Goal: Communication & Community: Answer question/provide support

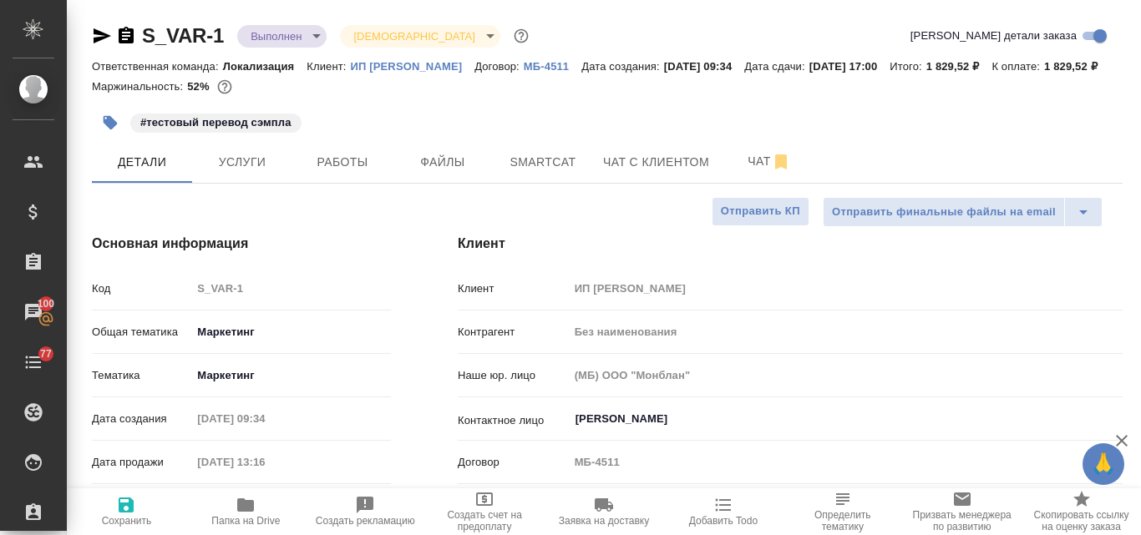
select select "RU"
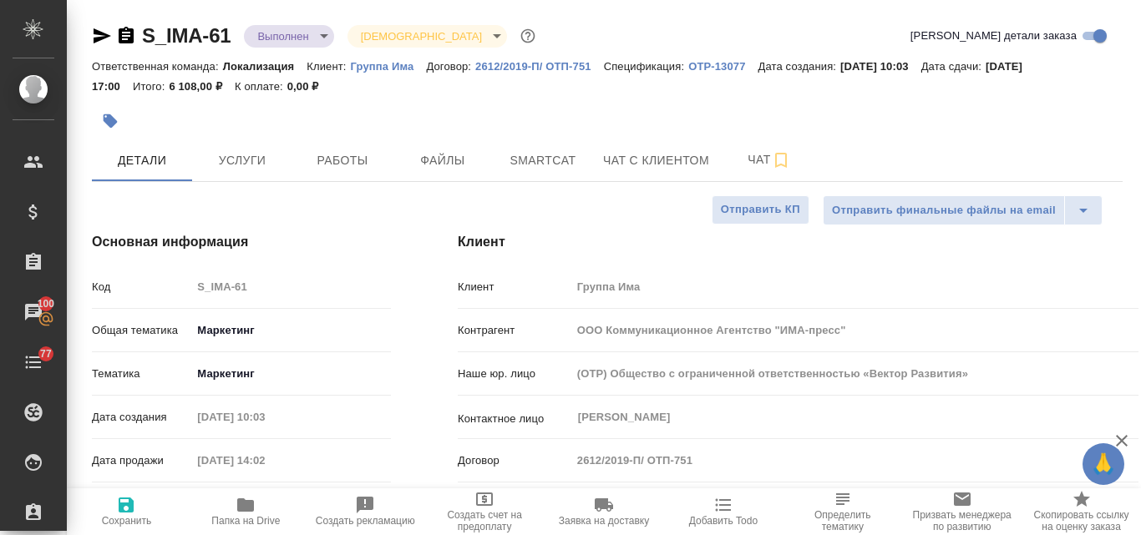
select select "RU"
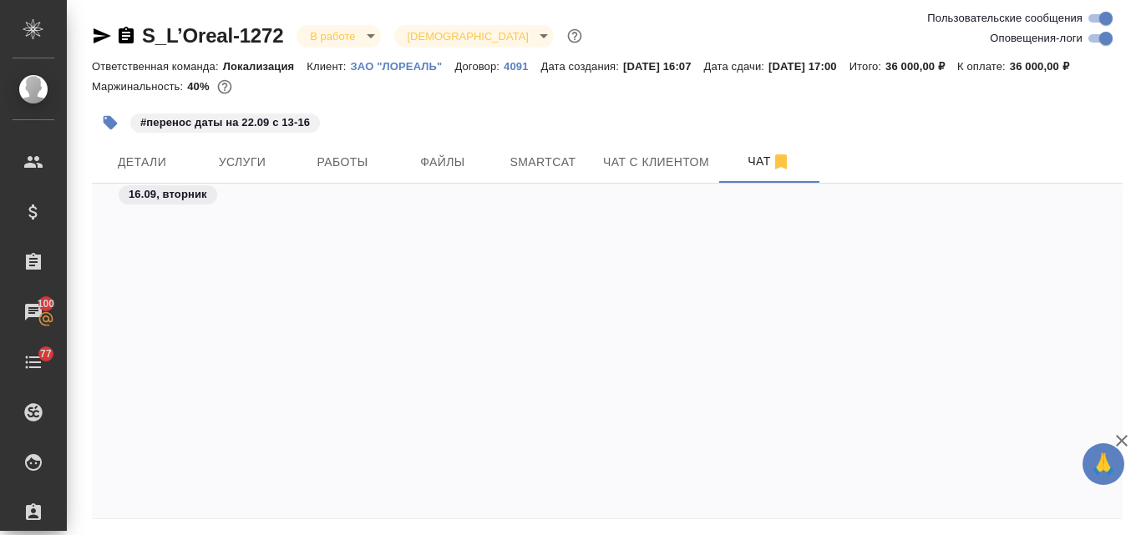
scroll to position [4147, 0]
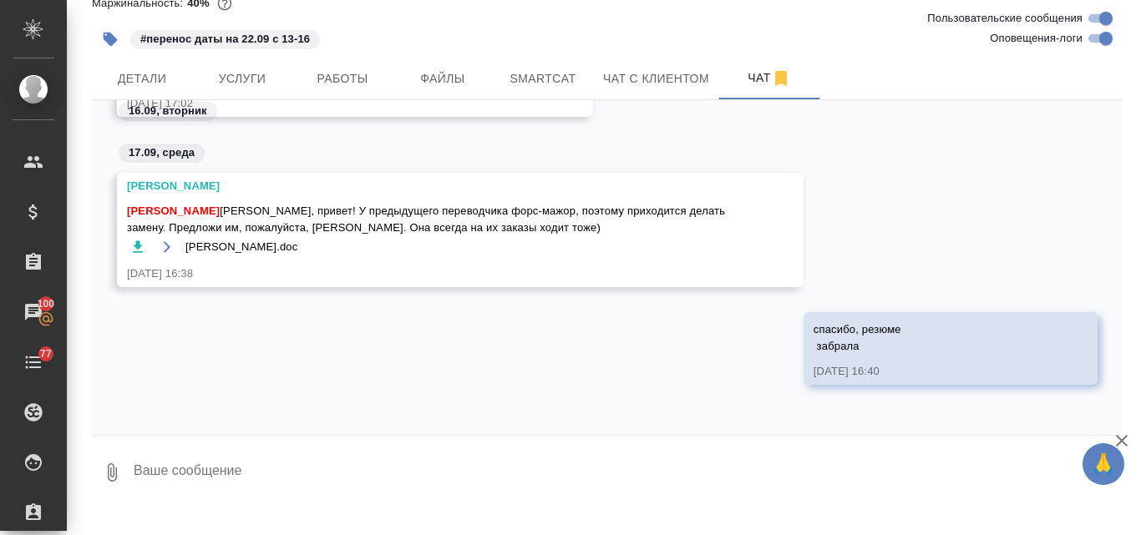
click at [232, 488] on textarea at bounding box center [627, 472] width 990 height 57
type textarea """
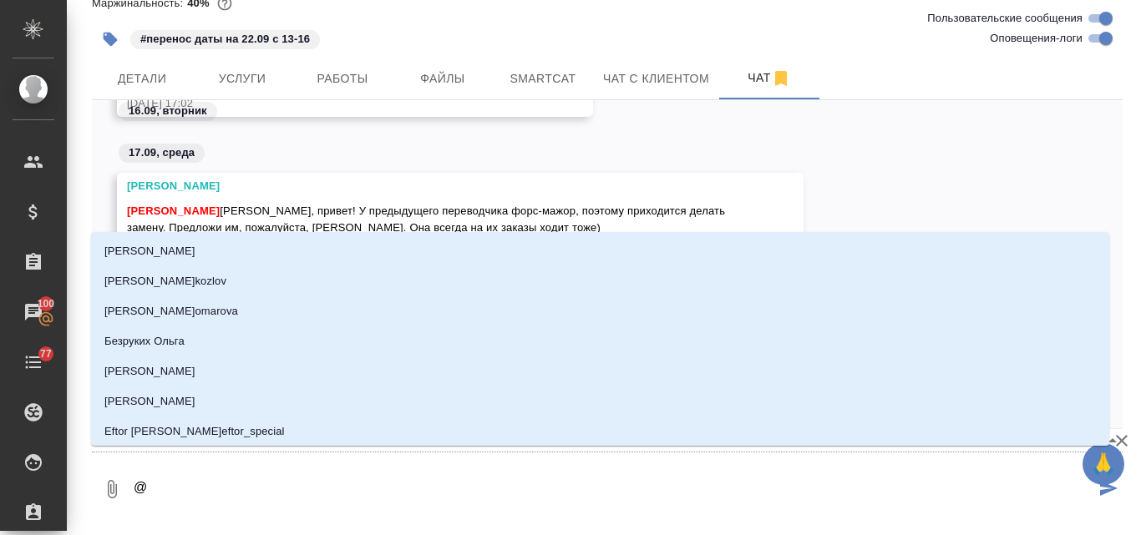
type textarea "@и"
type input "и"
type textarea "@ир"
type input "ир"
type textarea "@ири"
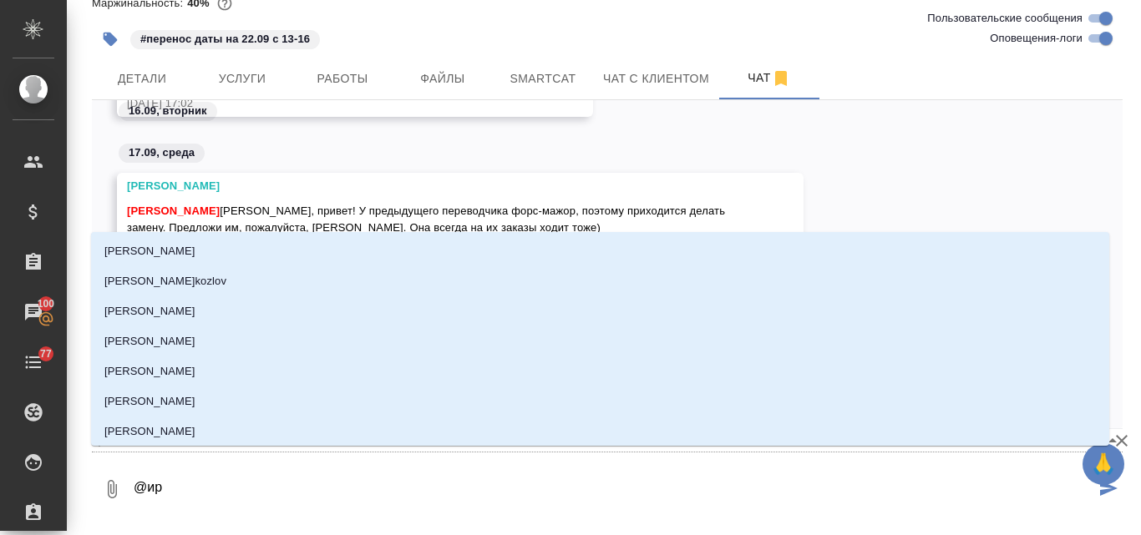
type input "ири"
type textarea "@ирин"
type input "ирин"
type textarea "@иринв"
type input "иринв"
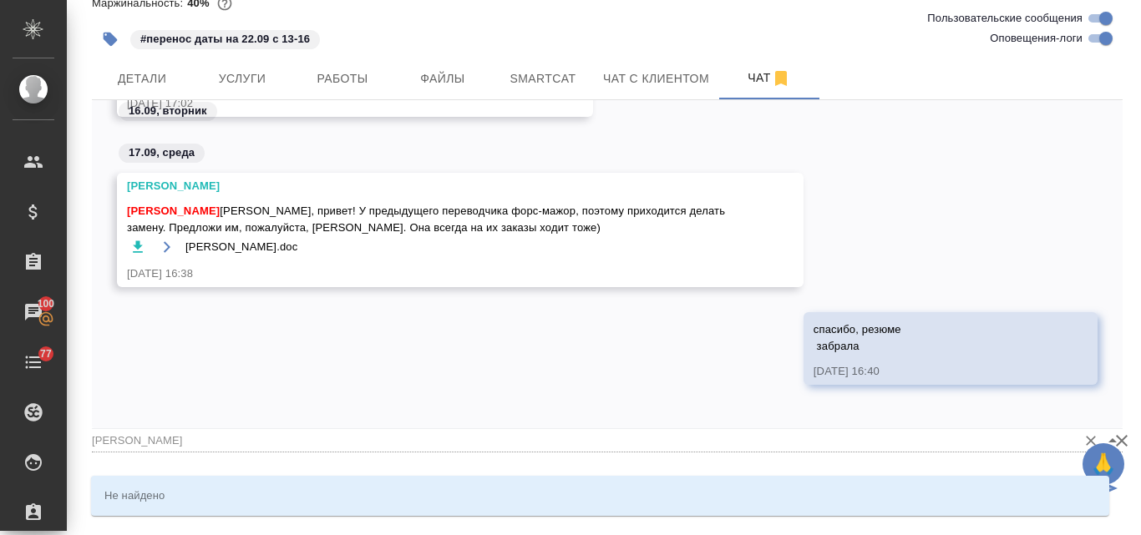
type textarea "@ирин"
type input "ирин"
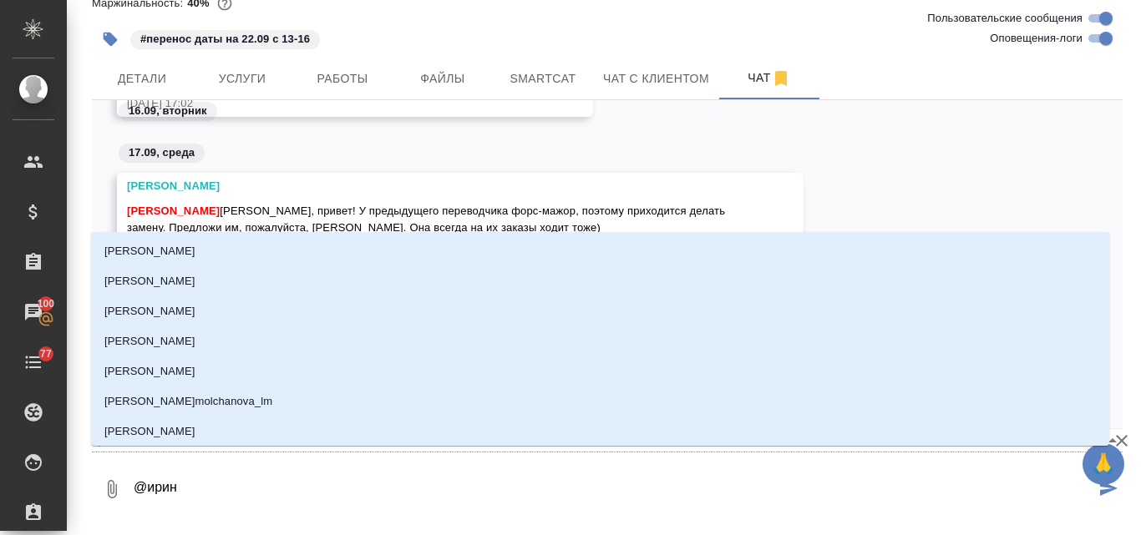
type textarea "@ирина"
type input "ирина"
type textarea "@ирина"
type input "ирина"
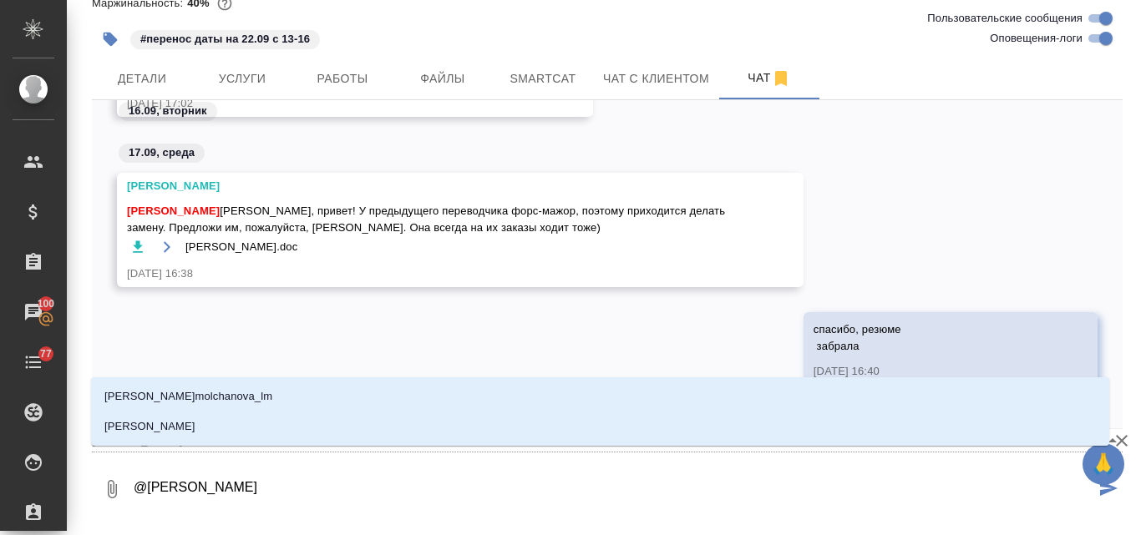
type textarea "@ирина ф"
type input "ирина ф"
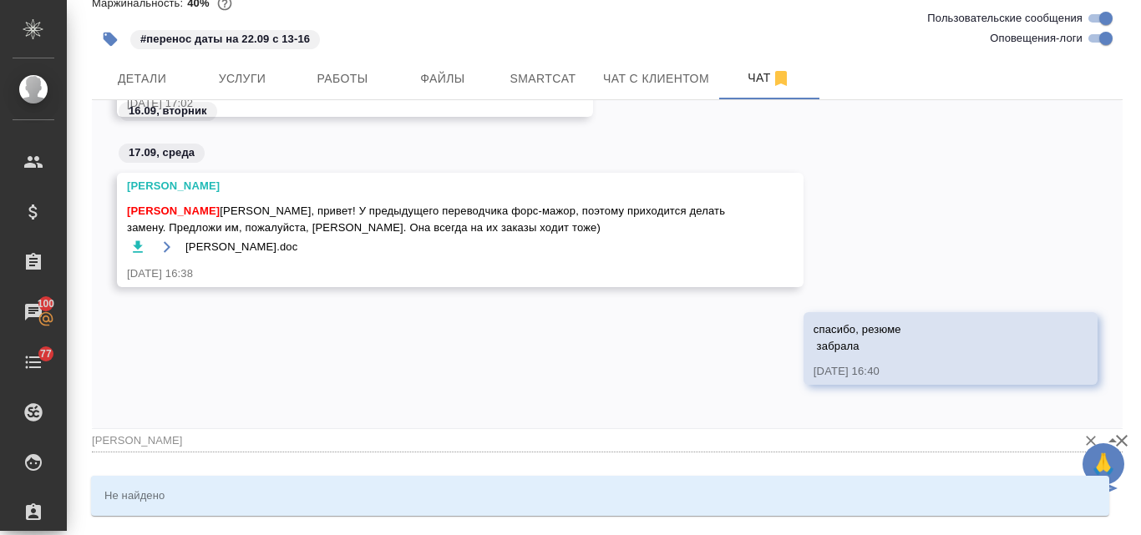
type textarea "@ирина"
type input "ирина"
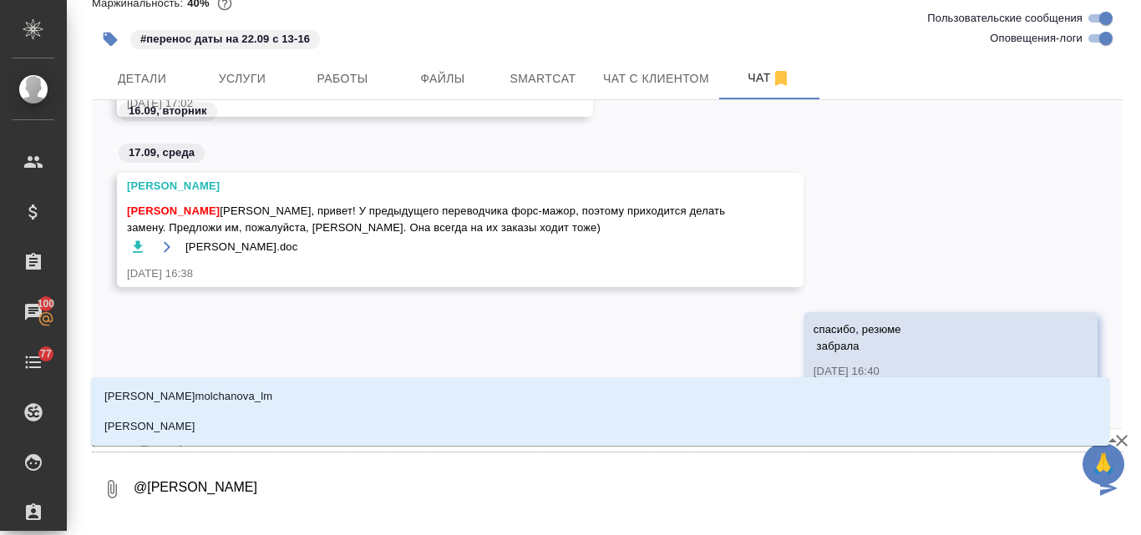
type textarea "@ирина"
type input "ирина"
type textarea "@ирин"
type input "ирин"
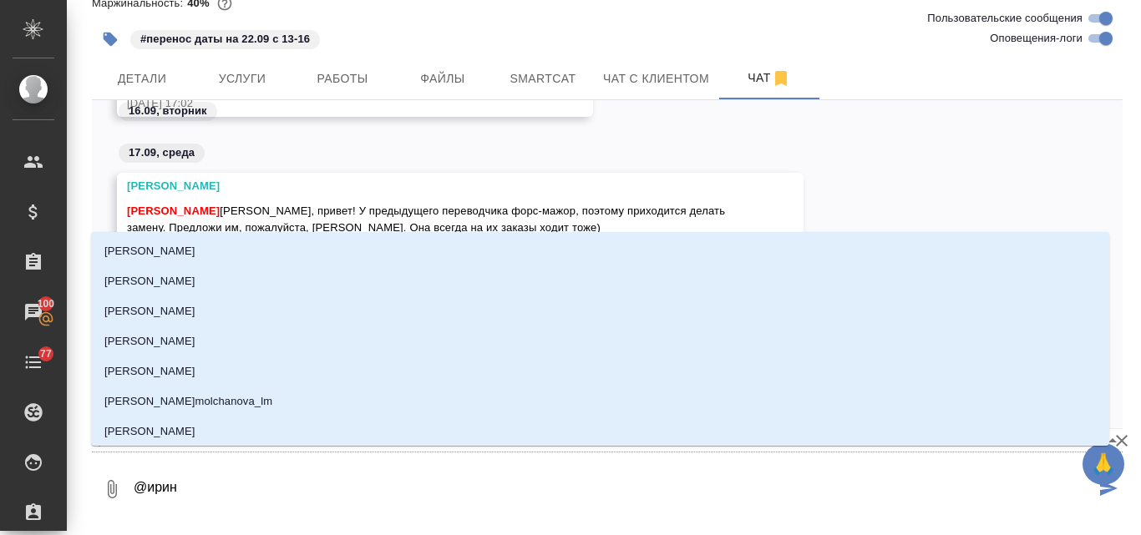
type textarea "@ири"
type input "ири"
type textarea "@ир"
type input "ир"
type textarea "@и"
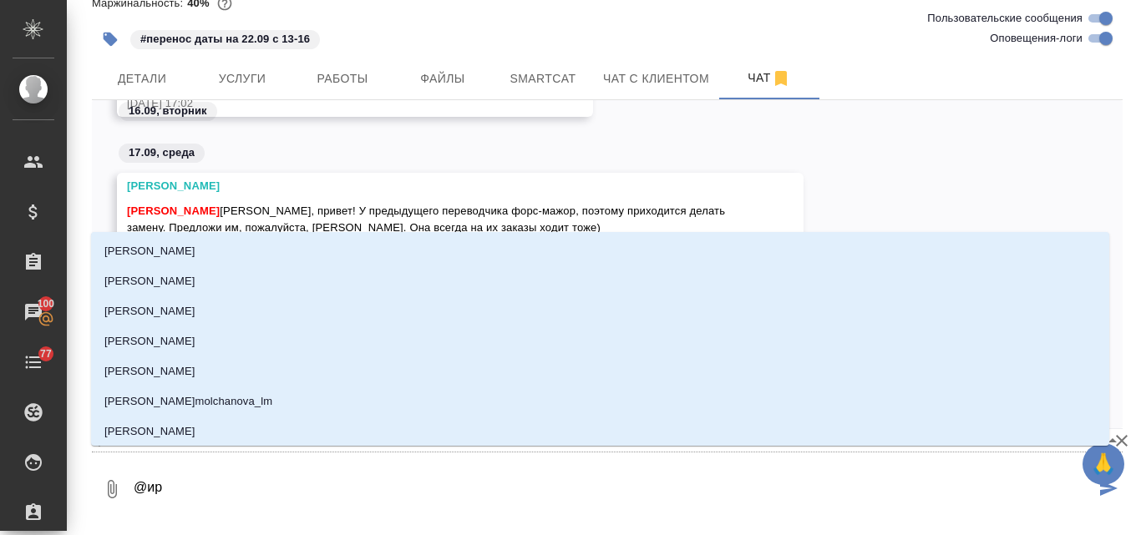
type input "и"
type textarea "@"
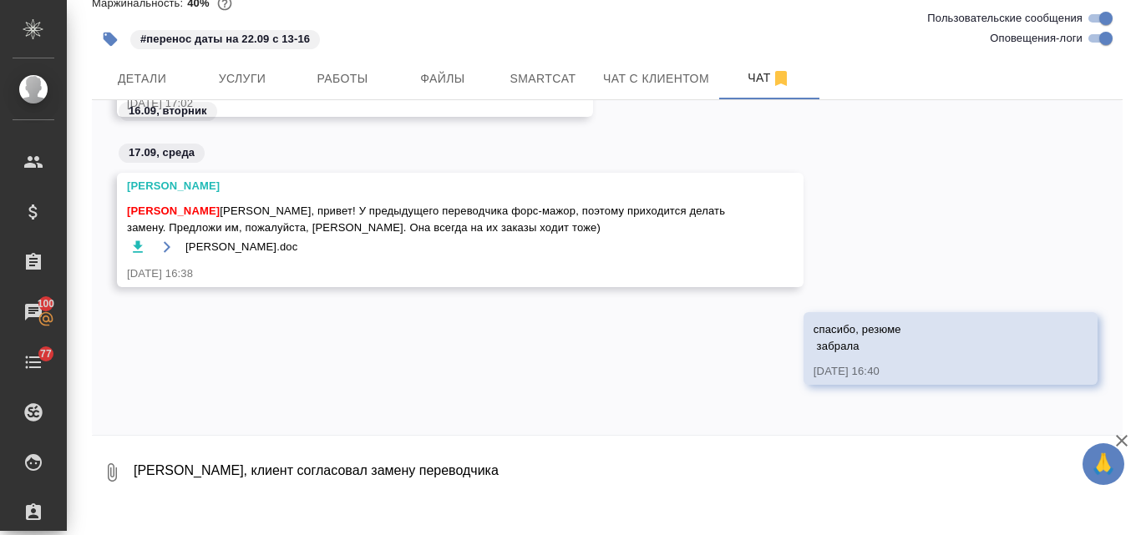
type textarea "Ирина, клиент согласовал замену переводчика"
